Goal: Information Seeking & Learning: Learn about a topic

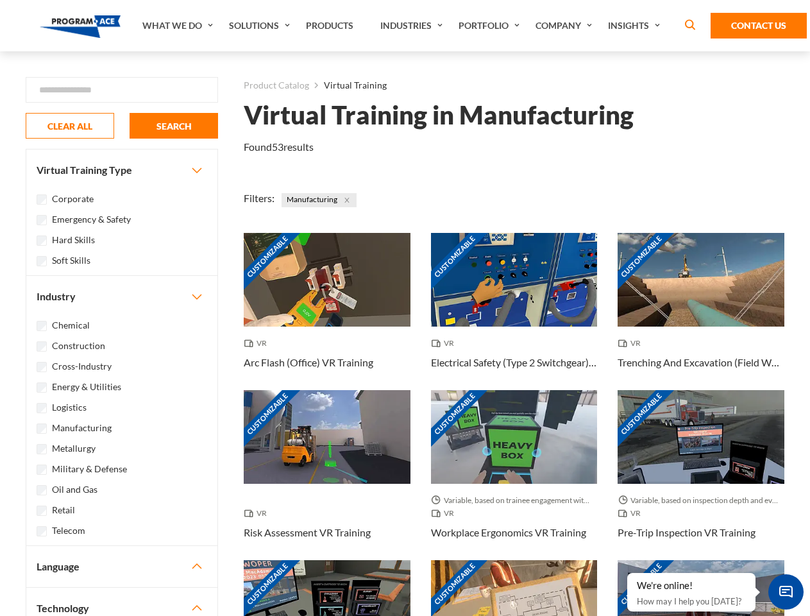
click at [179, 26] on link "What We Do" at bounding box center [179, 25] width 87 height 51
click at [261, 26] on link "Solutions" at bounding box center [261, 25] width 77 height 51
click at [413, 26] on link "Industries" at bounding box center [413, 25] width 78 height 51
click at [566, 26] on link "Company" at bounding box center [565, 25] width 72 height 51
click at [636, 26] on link "Insights" at bounding box center [636, 25] width 68 height 51
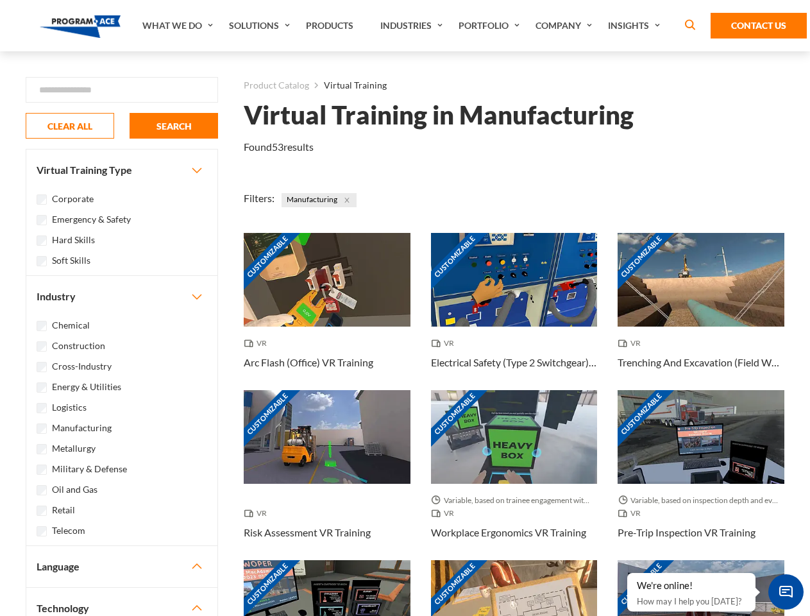
click at [0, 0] on div "Blog White Papers News" at bounding box center [0, 0] width 0 height 0
click at [0, 0] on strong "How Virtual Learning Can Enhance Workforce Productivity: A Guide for L&D Manage…" at bounding box center [0, 0] width 0 height 0
click at [786, 591] on span "Minimize live chat window" at bounding box center [786, 591] width 47 height 47
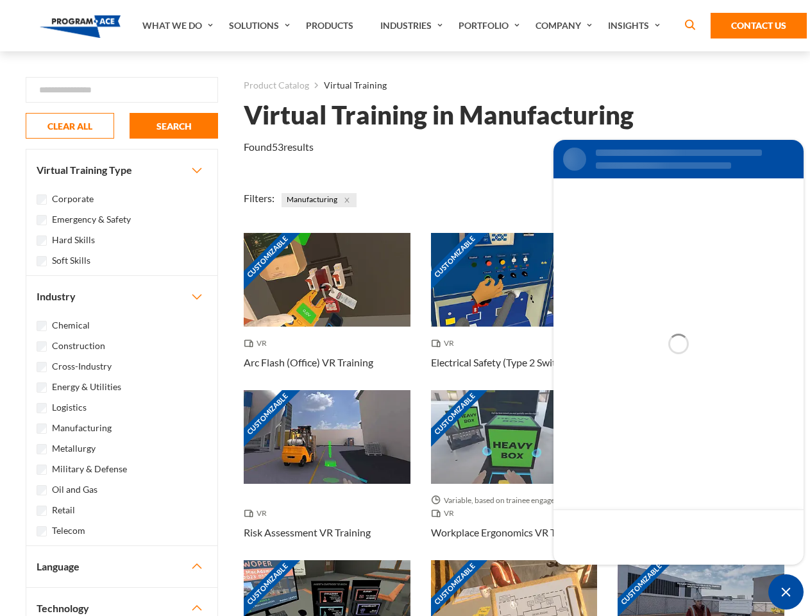
click at [628, 573] on div "Customizable" at bounding box center [701, 607] width 167 height 94
